Goal: Information Seeking & Learning: Find specific fact

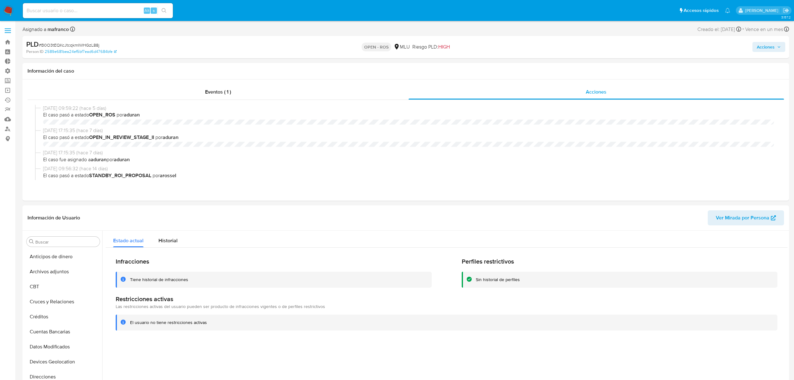
select select "10"
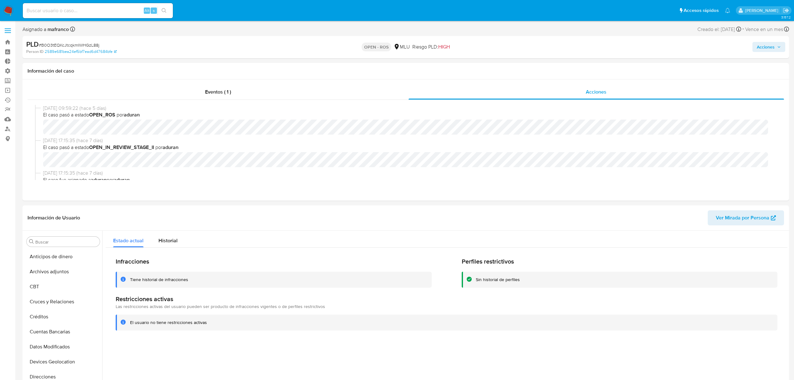
click at [89, 13] on input at bounding box center [98, 11] width 150 height 8
type input "[EMAIL_ADDRESS][DOMAIN_NAME]"
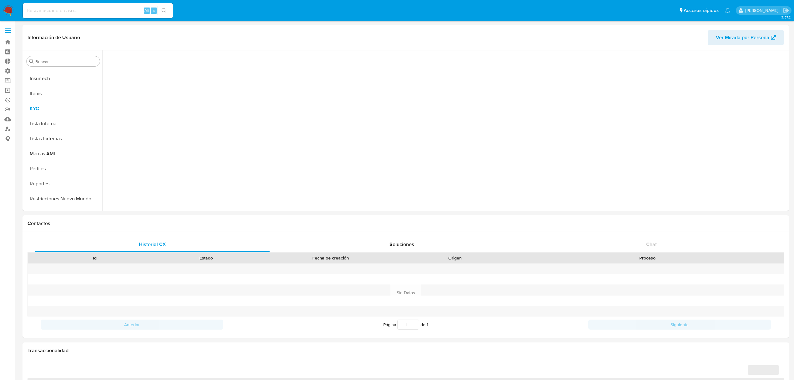
scroll to position [279, 0]
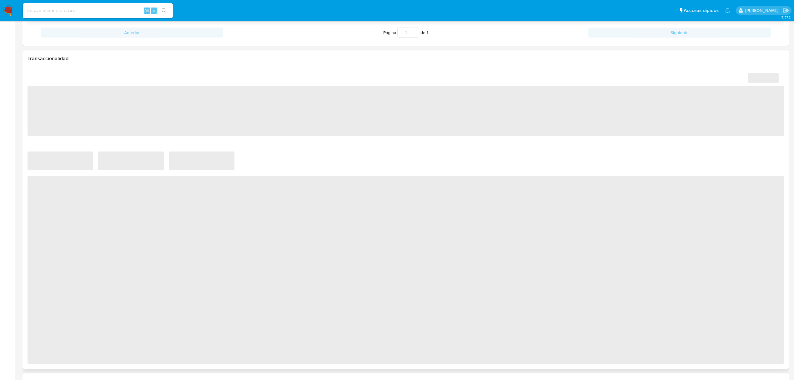
select select "10"
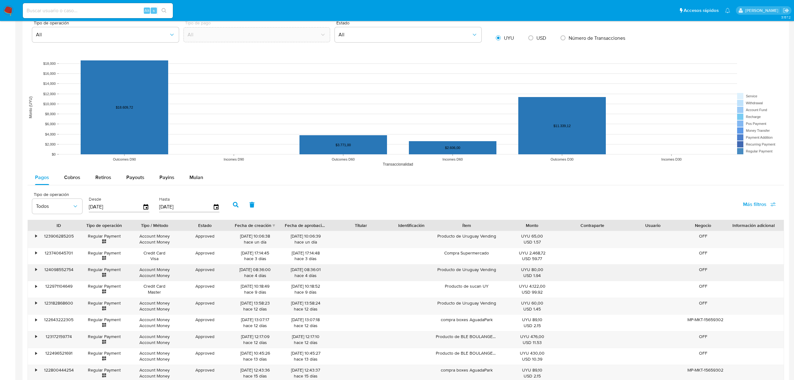
scroll to position [500, 0]
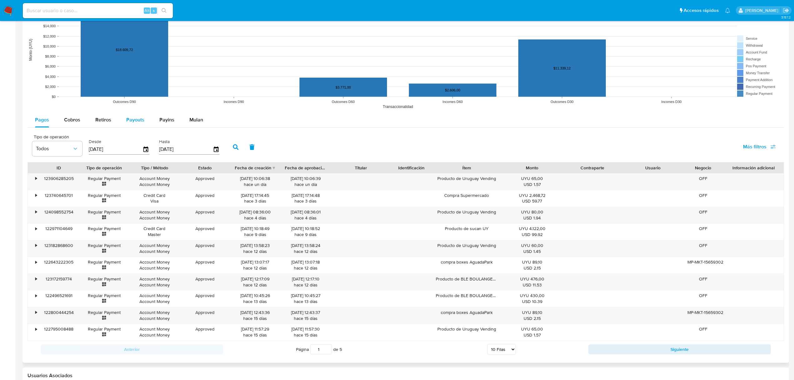
click at [140, 117] on div "Payouts" at bounding box center [135, 119] width 18 height 15
select select "10"
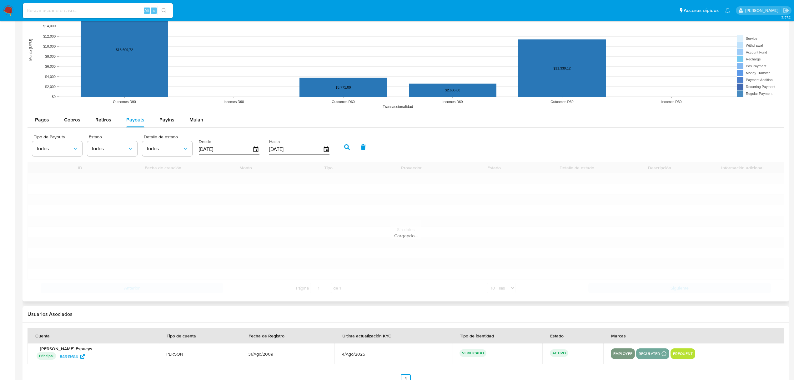
scroll to position [447, 0]
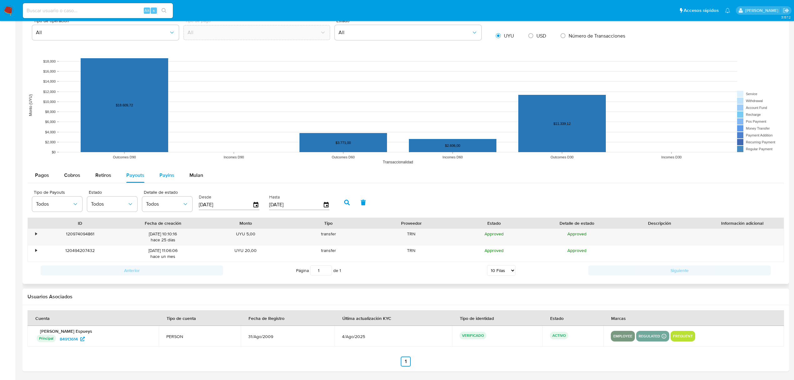
click at [155, 182] on button "Payins" at bounding box center [167, 175] width 30 height 15
select select "10"
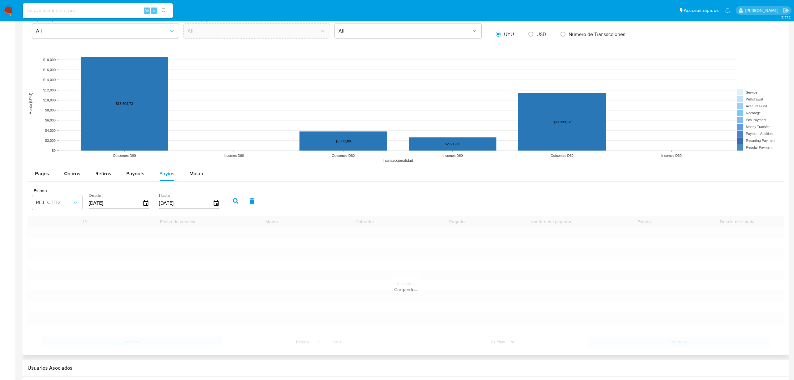
scroll to position [430, 0]
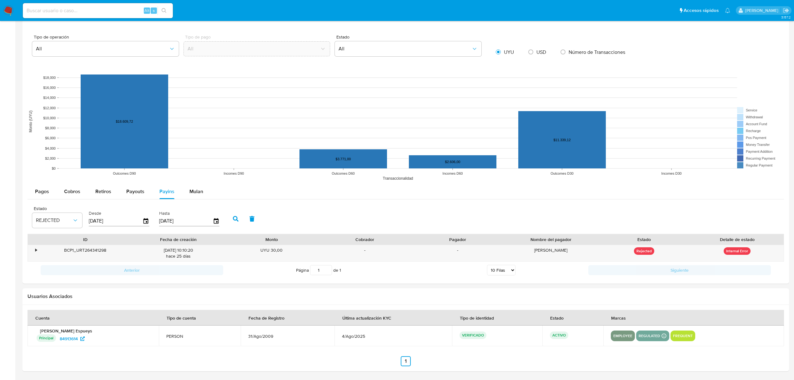
click at [35, 250] on div "•" at bounding box center [36, 250] width 2 height 6
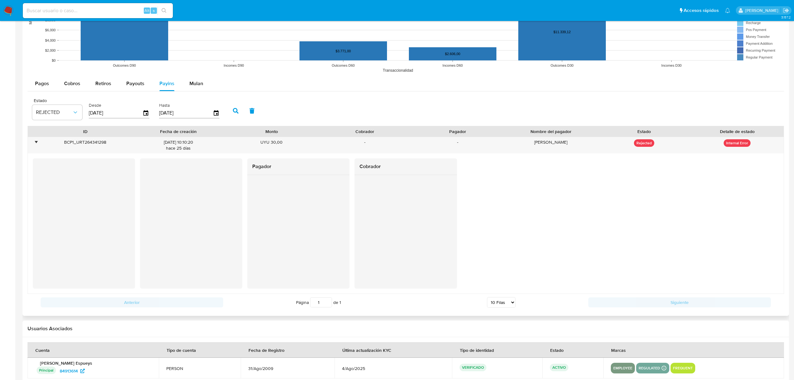
scroll to position [570, 0]
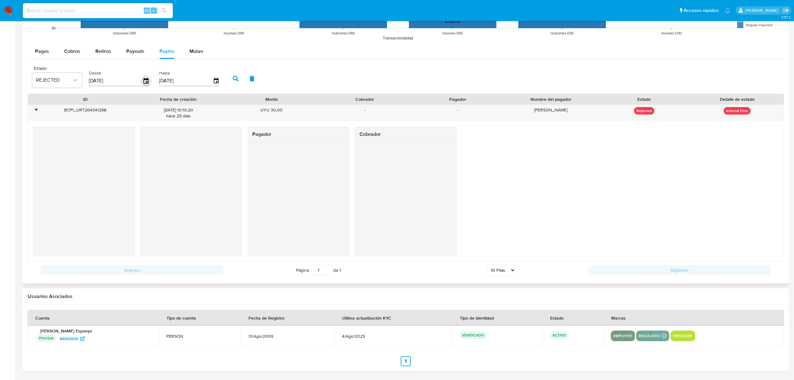
click at [144, 78] on icon "button" at bounding box center [146, 80] width 11 height 11
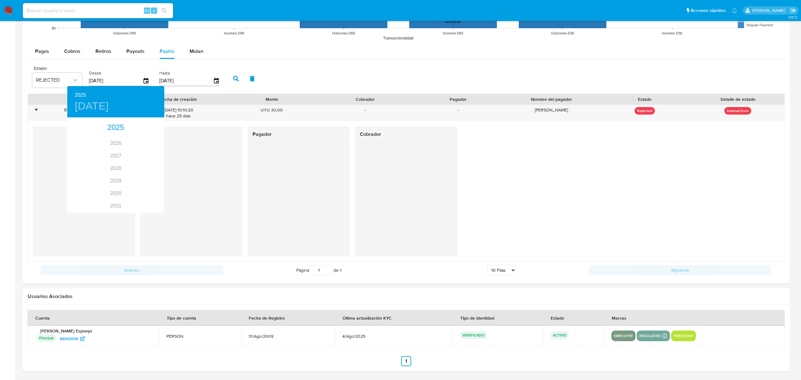
click at [136, 52] on div at bounding box center [400, 190] width 801 height 380
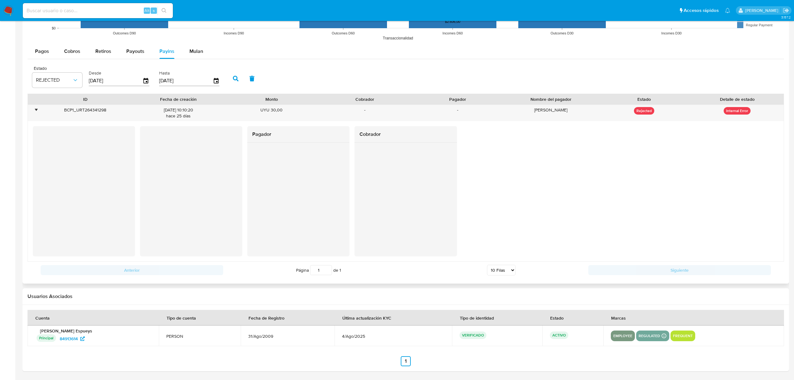
click at [136, 50] on span "Payouts" at bounding box center [135, 51] width 18 height 7
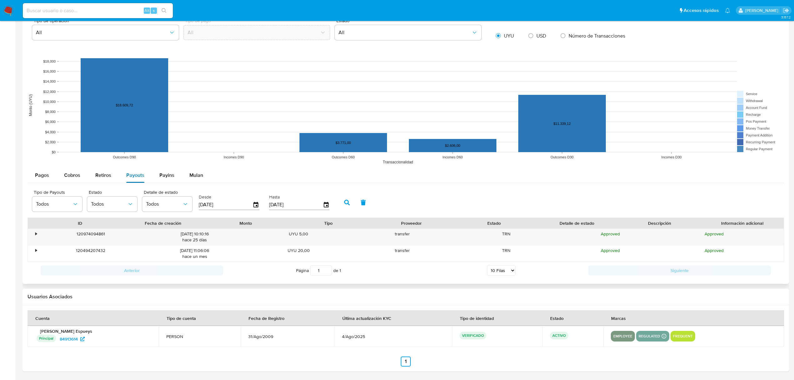
scroll to position [447, 0]
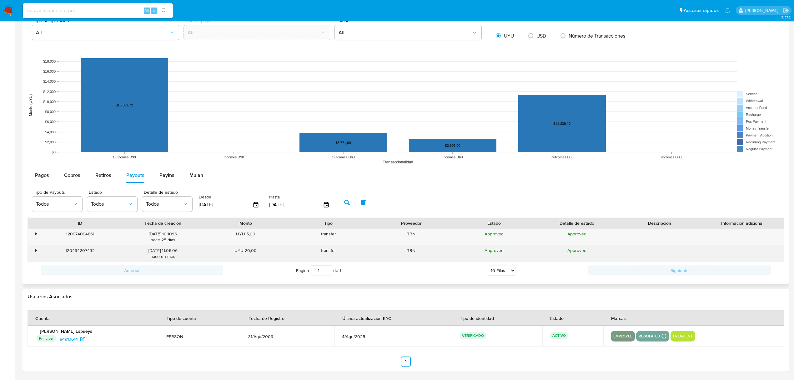
click at [28, 246] on div "•" at bounding box center [33, 253] width 11 height 16
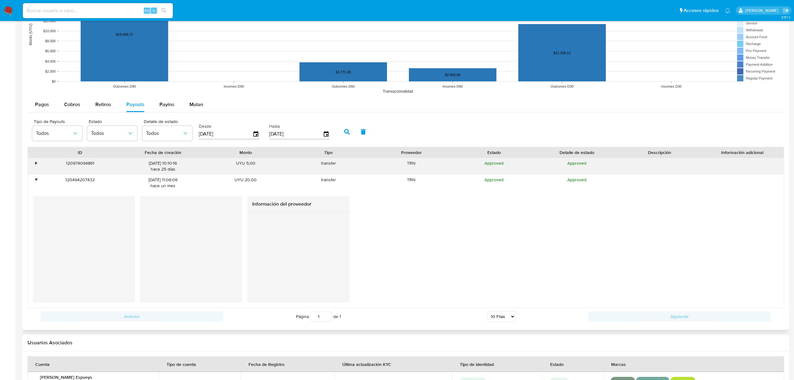
scroll to position [530, 0]
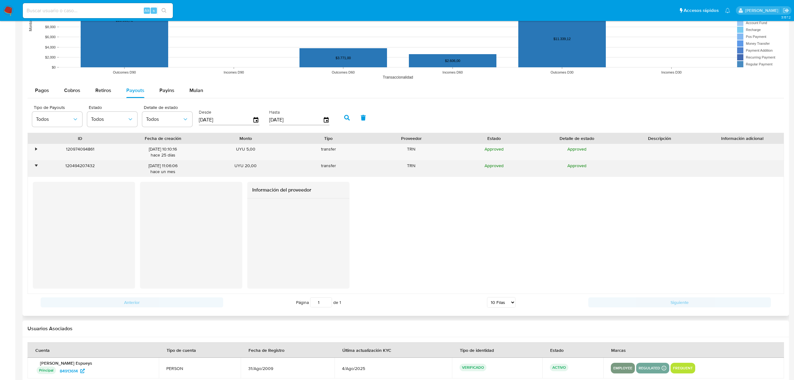
click at [74, 165] on div "120494207432" at bounding box center [80, 168] width 83 height 16
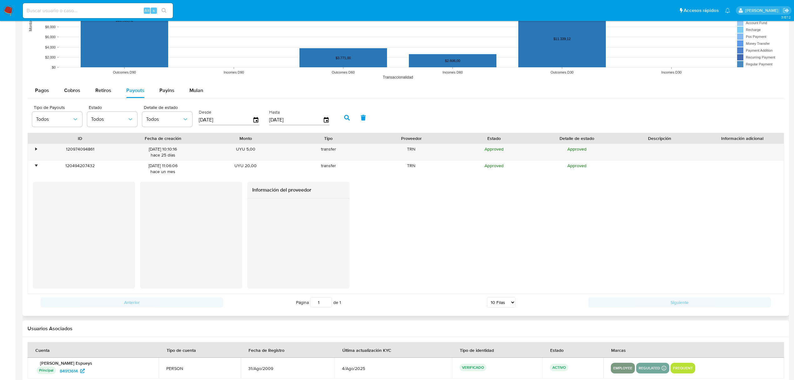
drag, startPoint x: 553, startPoint y: 273, endPoint x: 539, endPoint y: 273, distance: 14.4
click at [553, 273] on div "Información del proveedor" at bounding box center [406, 235] width 746 height 107
click at [572, 104] on div "Tipo de Payouts Todos Estado Todos Detalle de estado Todos Desde [DATE] Hasta […" at bounding box center [406, 116] width 757 height 31
